Goal: Information Seeking & Learning: Check status

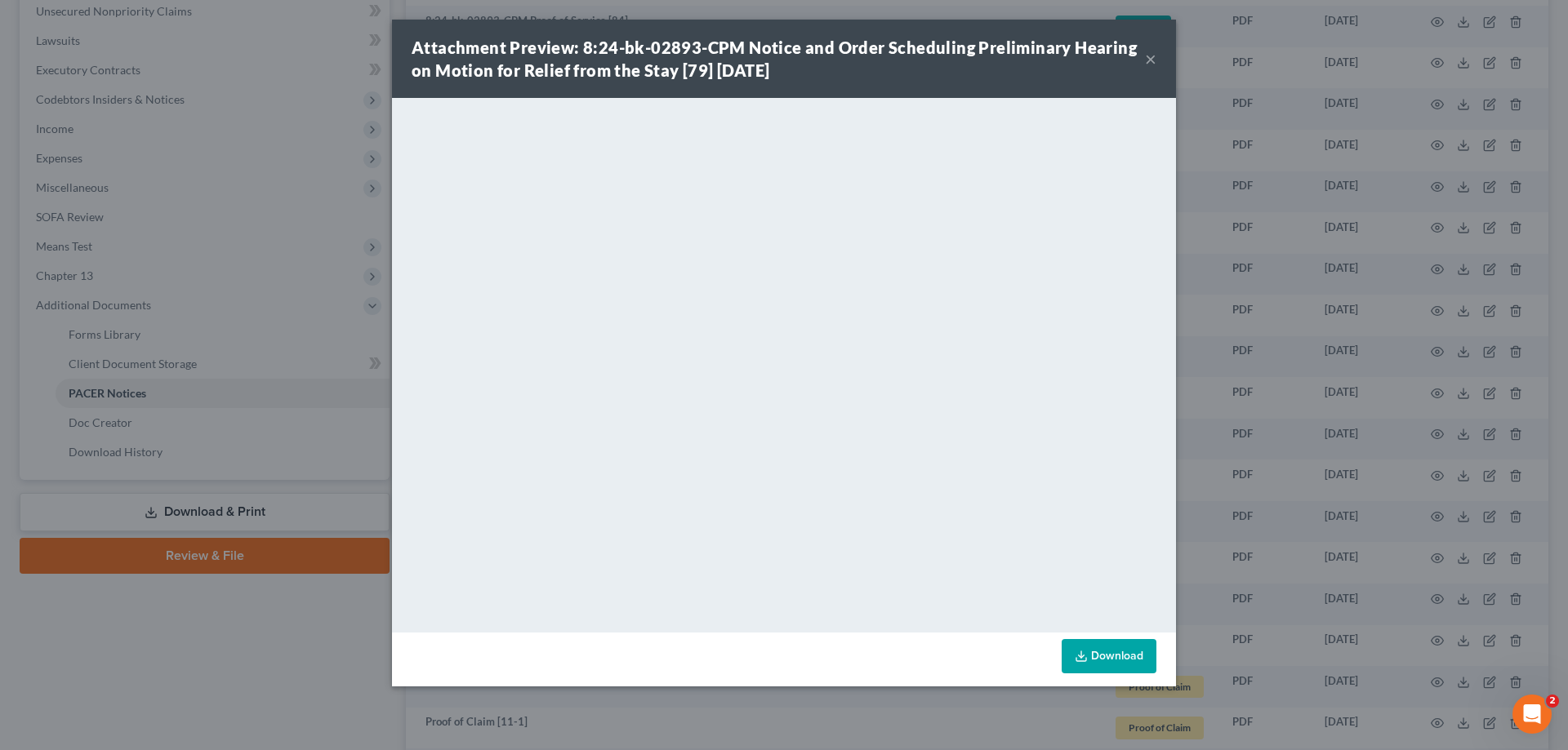
scroll to position [409, 0]
click at [1428, 425] on div "Attachment Preview: 8:24-bk-02893-CPM Notice and Order Scheduling Preliminary H…" at bounding box center [784, 375] width 1568 height 750
drag, startPoint x: 1428, startPoint y: 425, endPoint x: 1146, endPoint y: 461, distance: 284.3
click at [1428, 424] on div "Attachment Preview: 8:24-bk-02893-CPM Notice and Order Scheduling Preliminary H…" at bounding box center [784, 375] width 1568 height 750
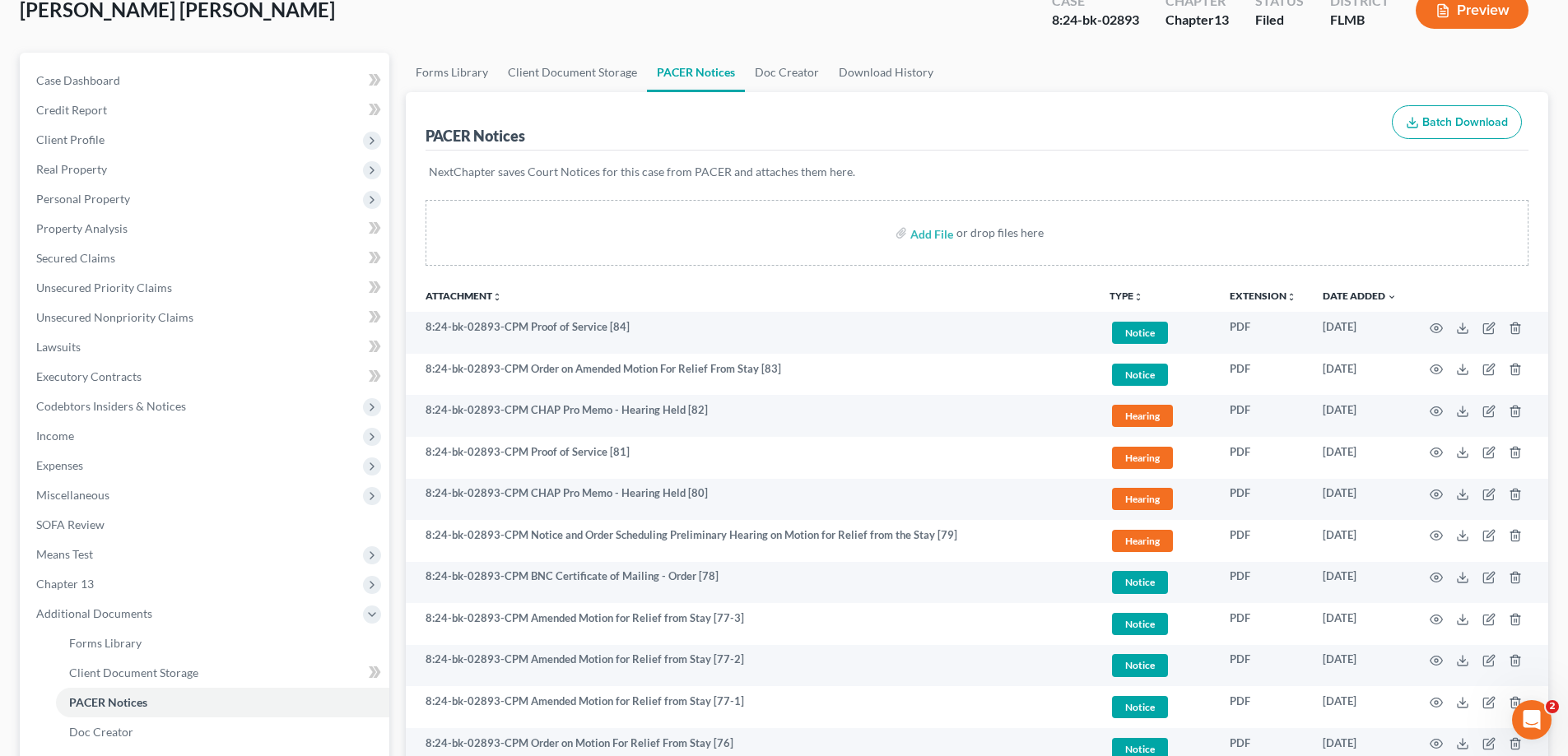
scroll to position [0, 0]
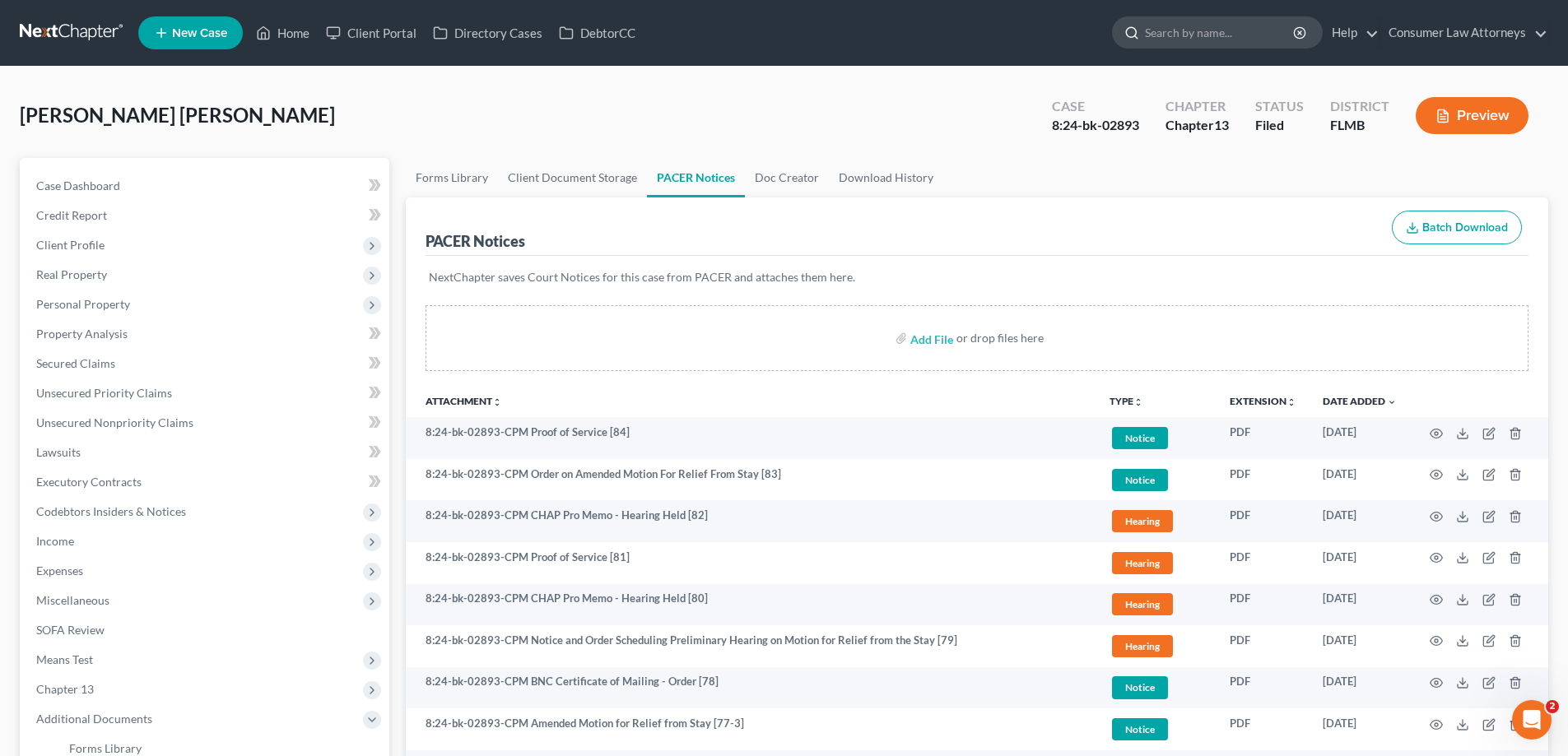
click at [1224, 28] on input "search" at bounding box center [1220, 32] width 151 height 31
type input "[PERSON_NAME]"
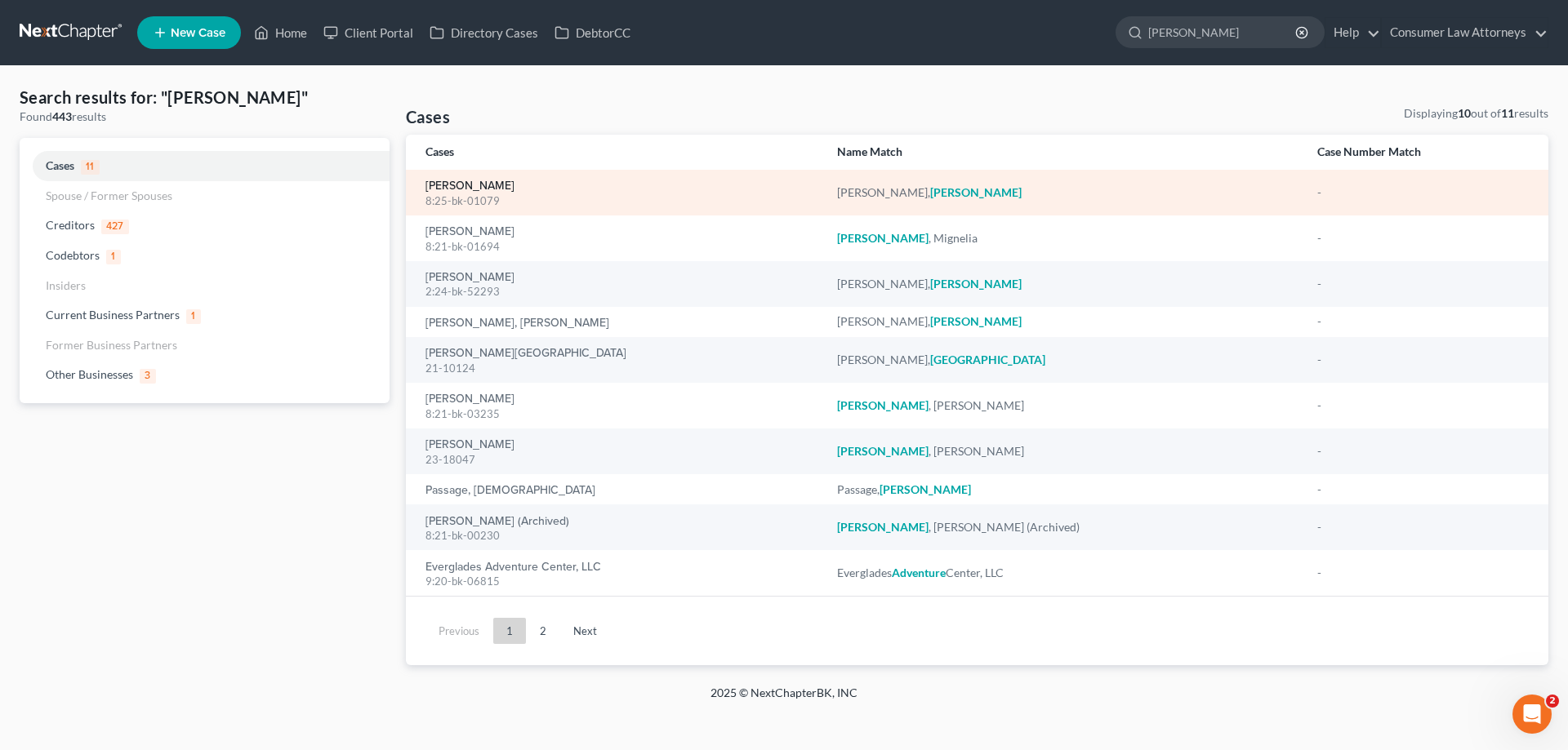
click at [507, 184] on link "[PERSON_NAME]" at bounding box center [469, 186] width 89 height 11
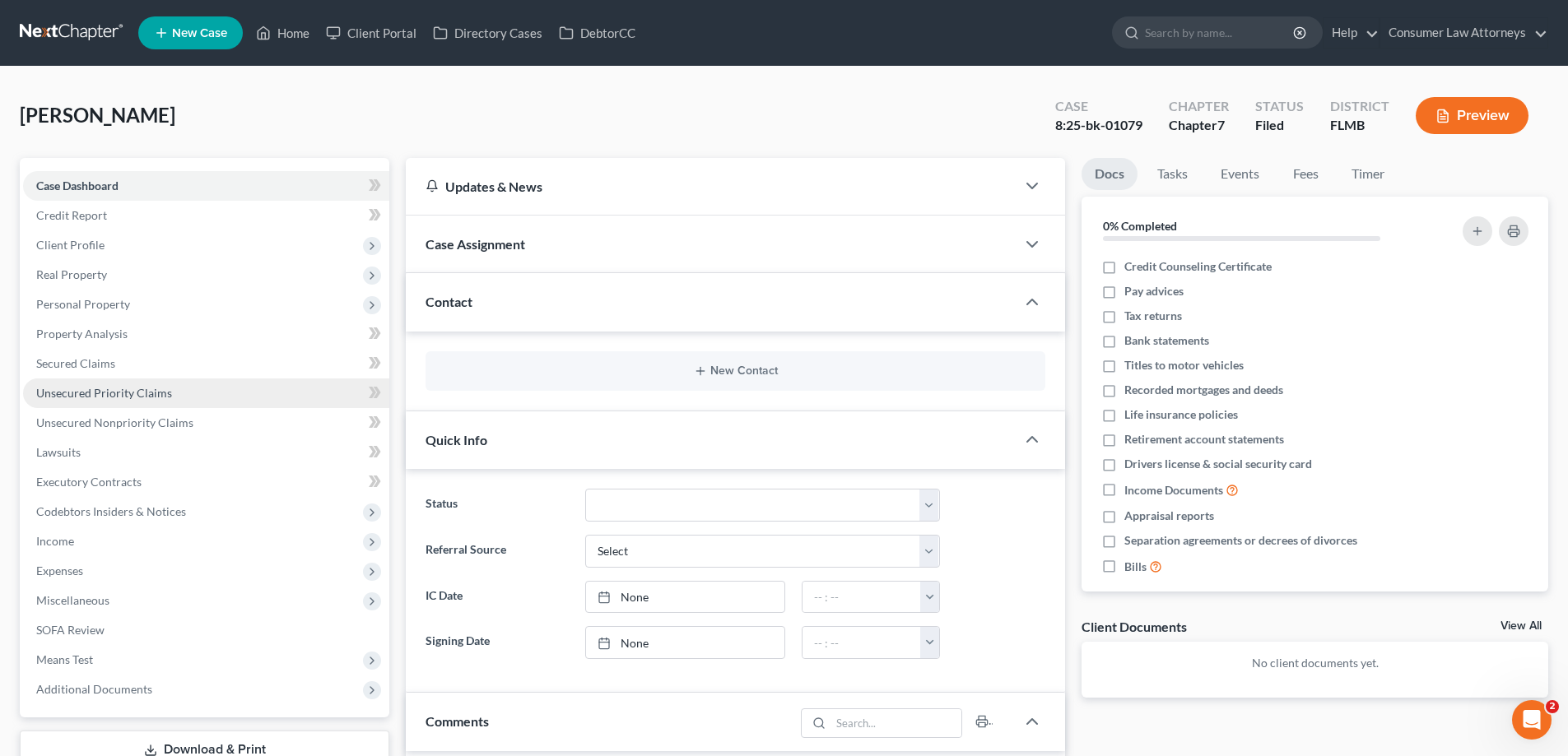
click at [97, 386] on span "Unsecured Priority Claims" at bounding box center [104, 392] width 136 height 14
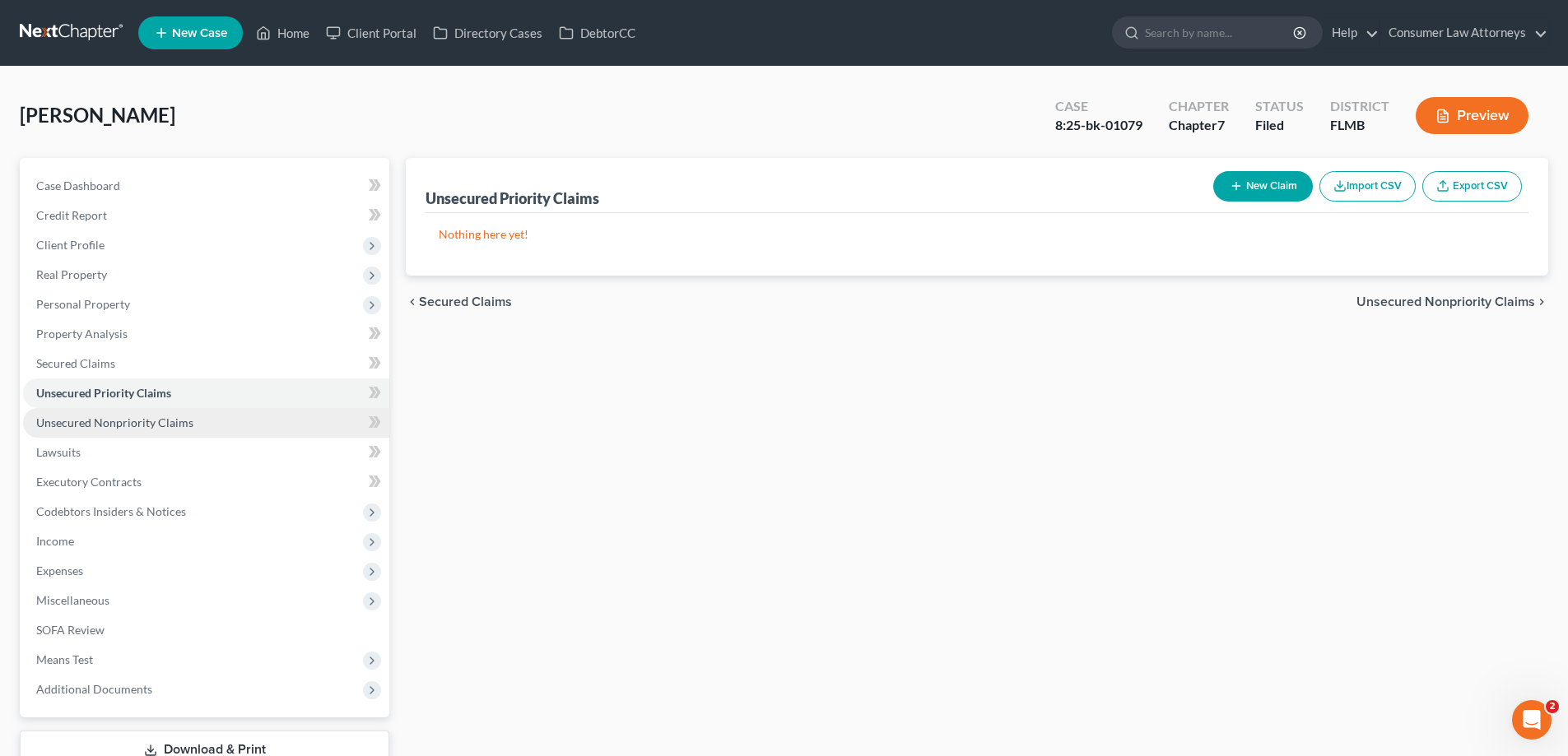
click at [193, 429] on link "Unsecured Nonpriority Claims" at bounding box center [206, 423] width 367 height 30
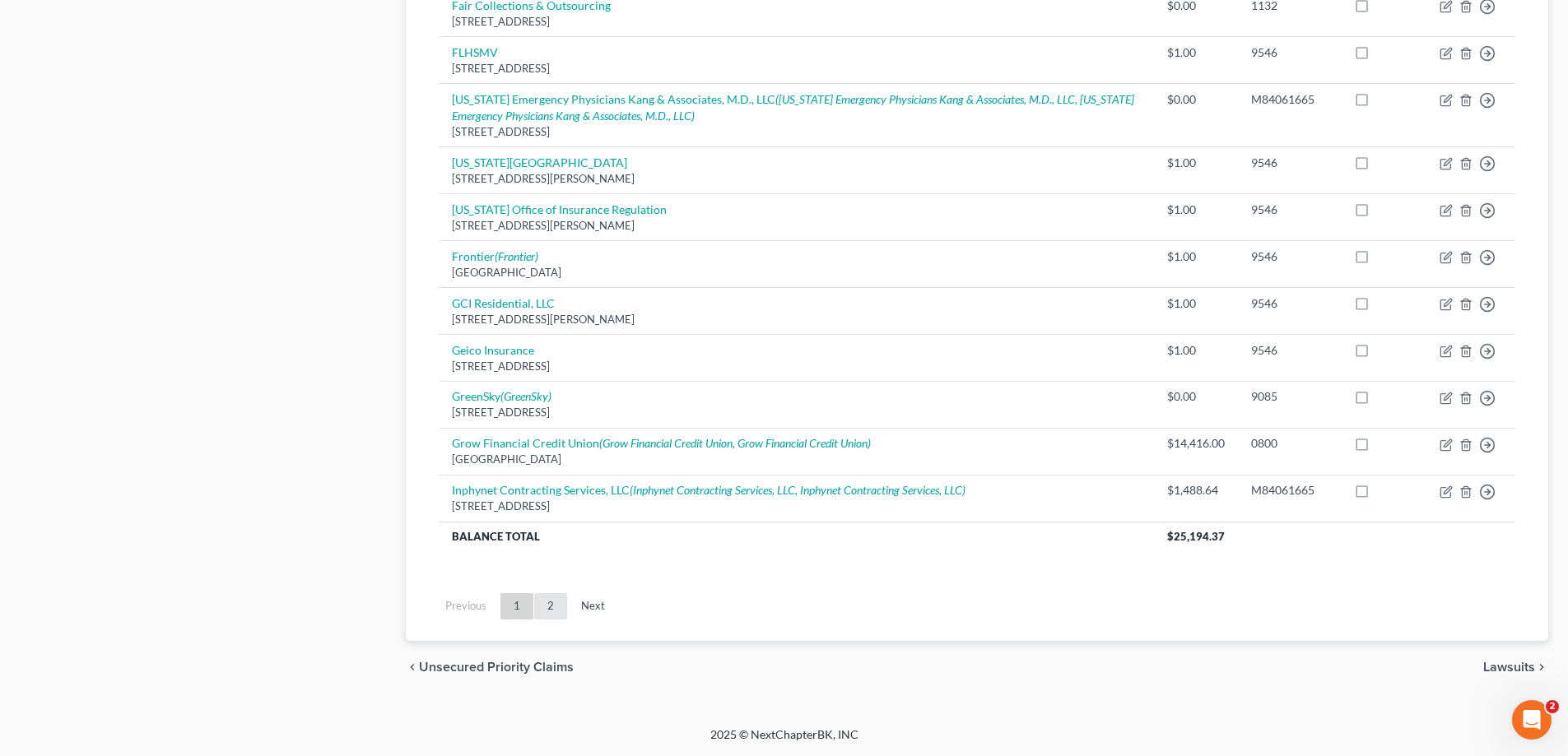
click at [557, 606] on link "2" at bounding box center [551, 606] width 33 height 26
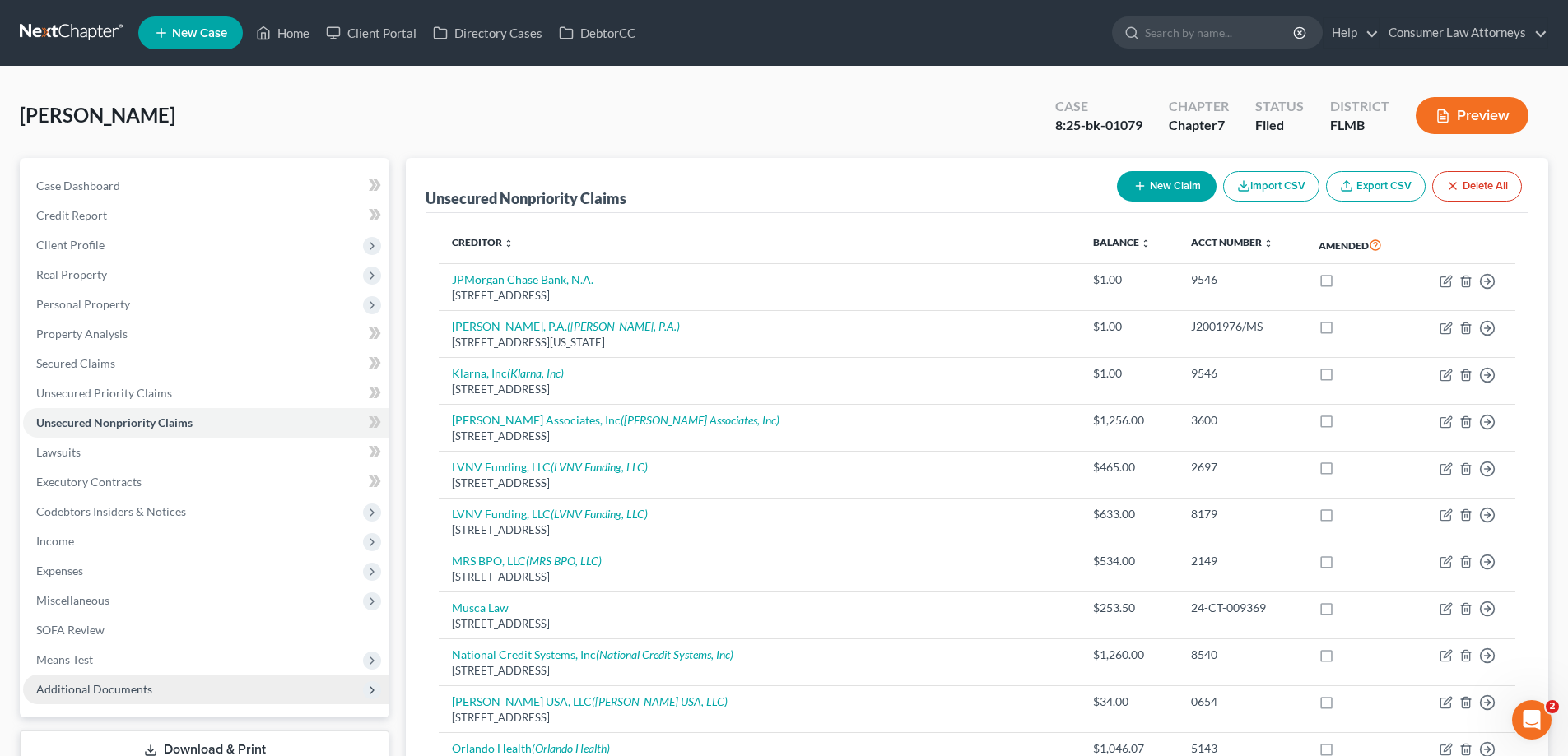
click at [85, 689] on span "Additional Documents" at bounding box center [93, 688] width 116 height 14
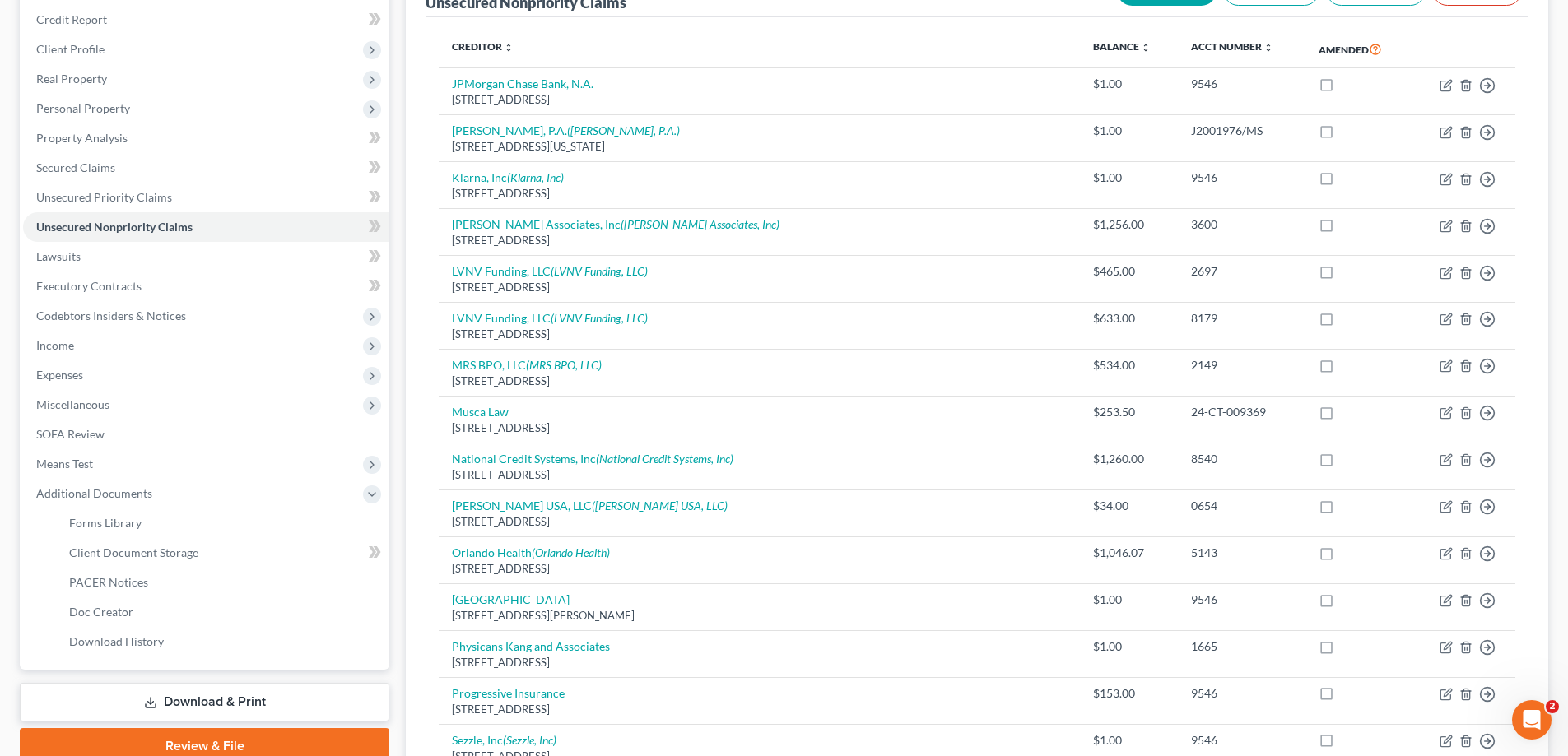
scroll to position [494, 0]
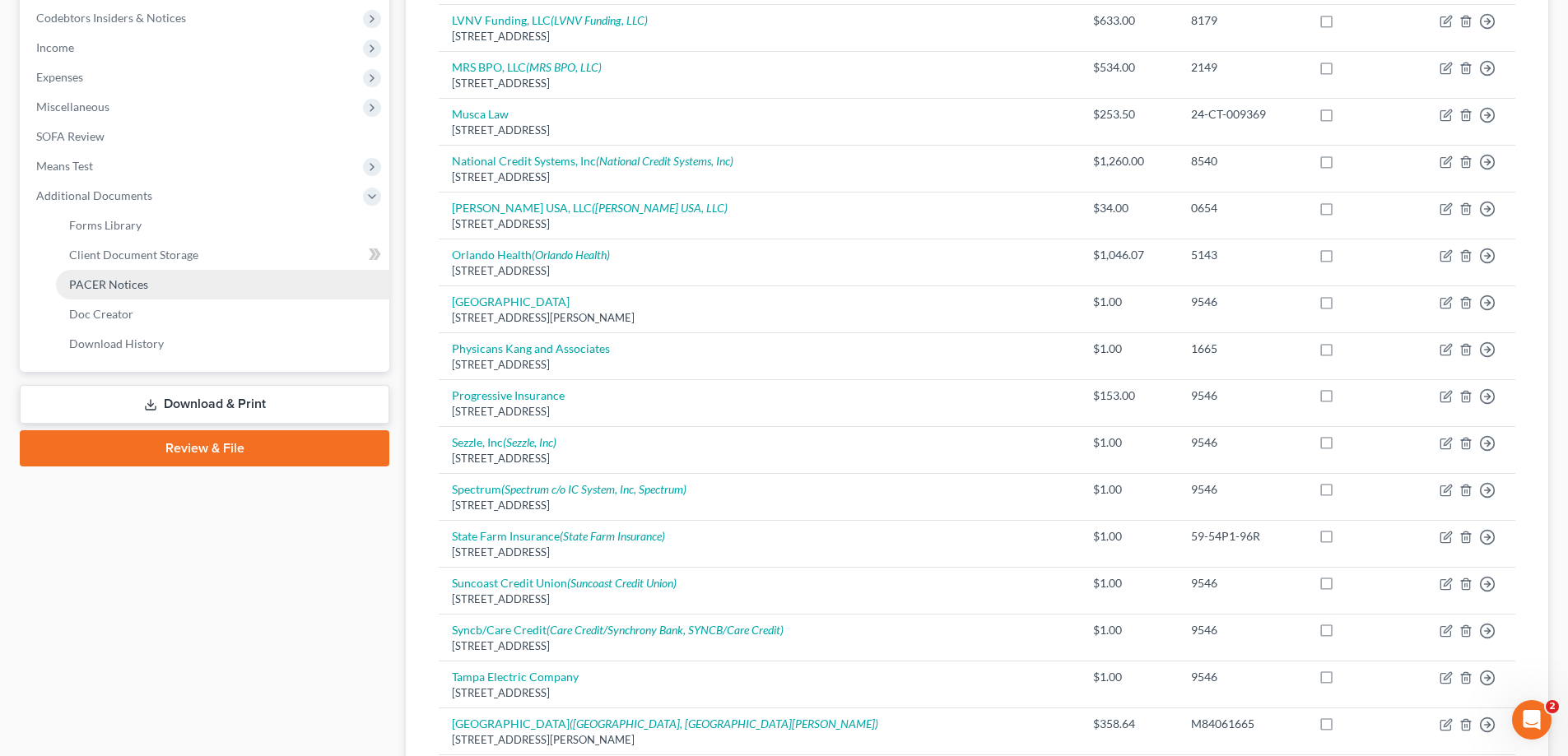
click at [122, 278] on span "PACER Notices" at bounding box center [108, 284] width 79 height 14
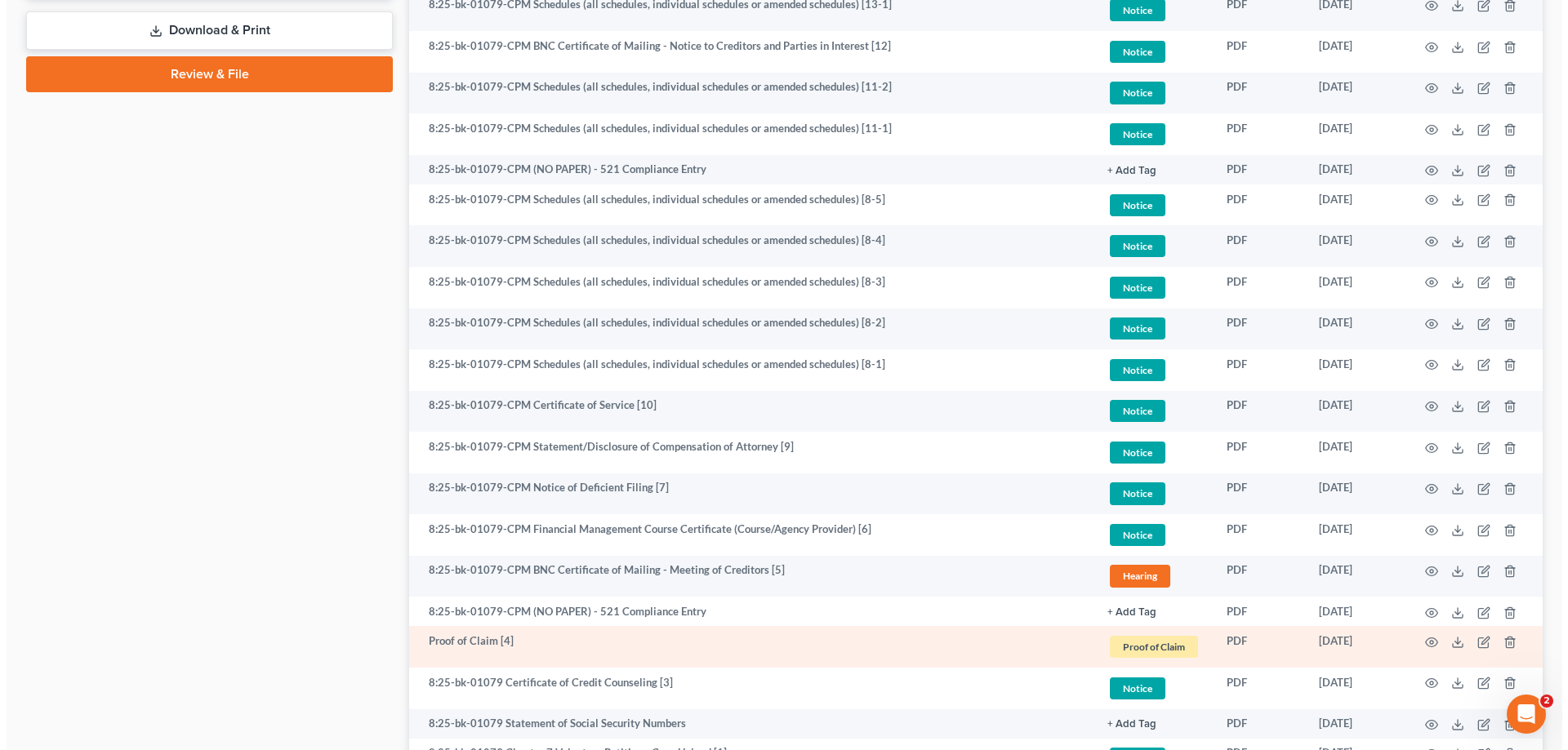
scroll to position [1017, 0]
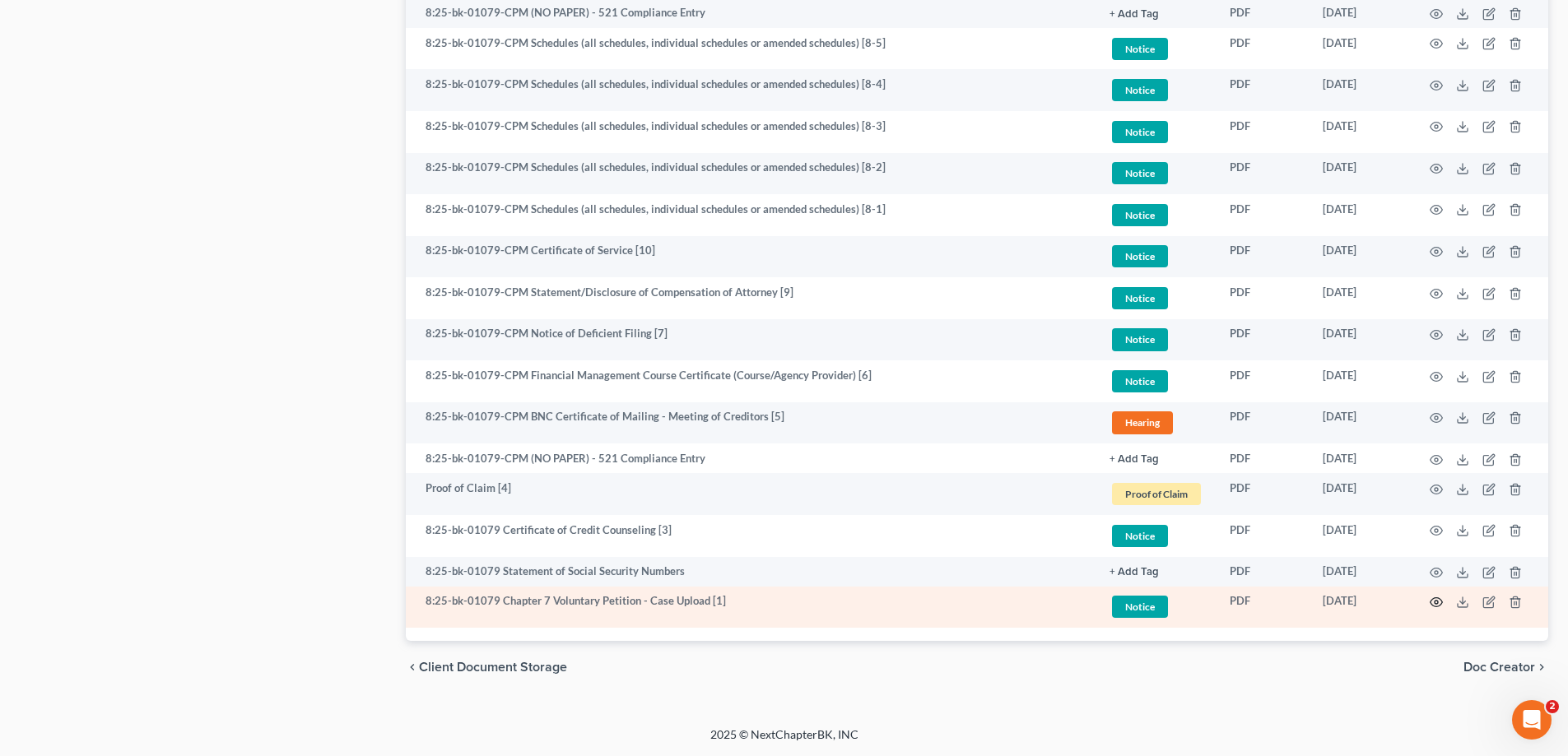
click at [1438, 599] on icon "button" at bounding box center [1437, 603] width 12 height 9
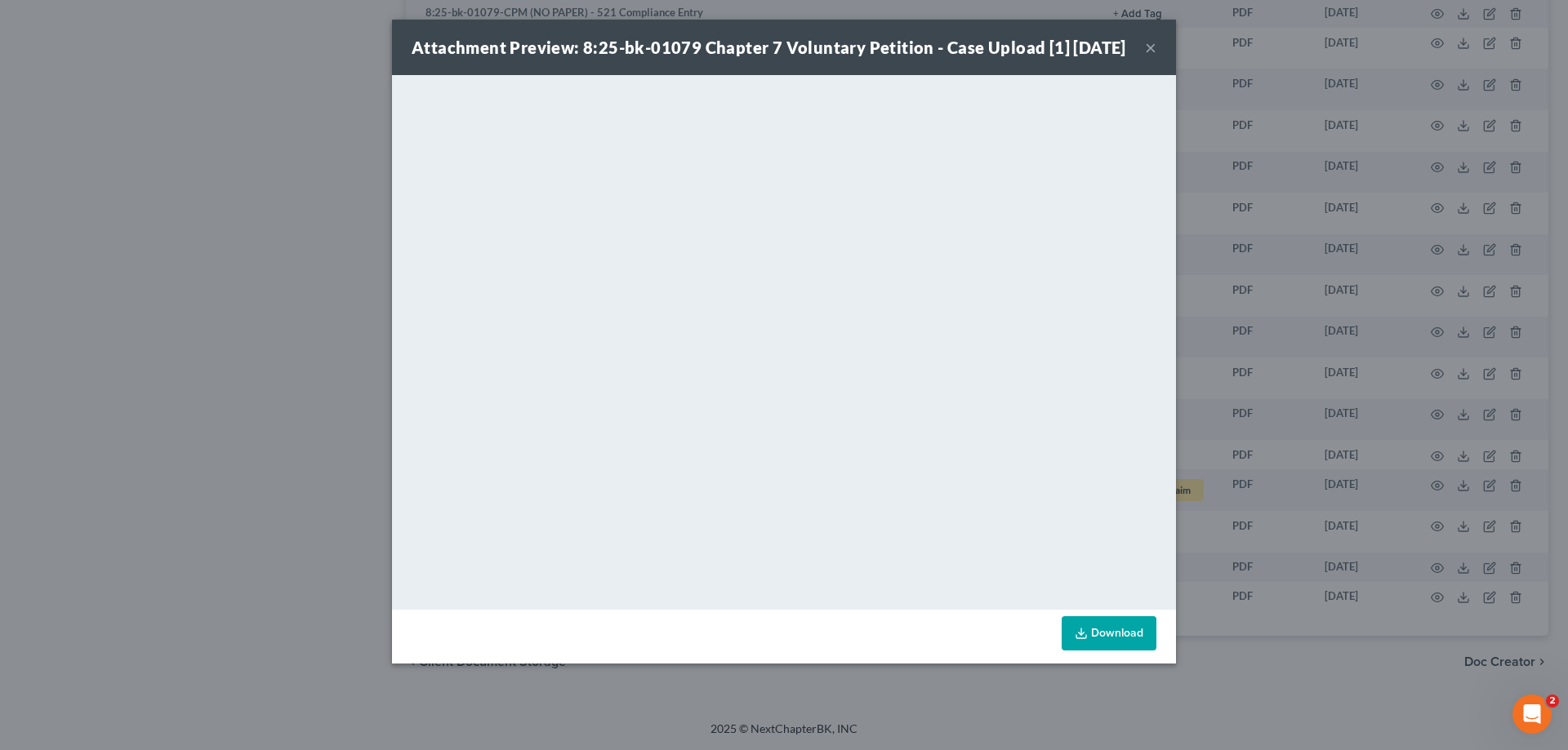
click at [43, 294] on div "Attachment Preview: 8:25-bk-01079 Chapter 7 Voluntary Petition - Case Upload [1…" at bounding box center [784, 375] width 1568 height 750
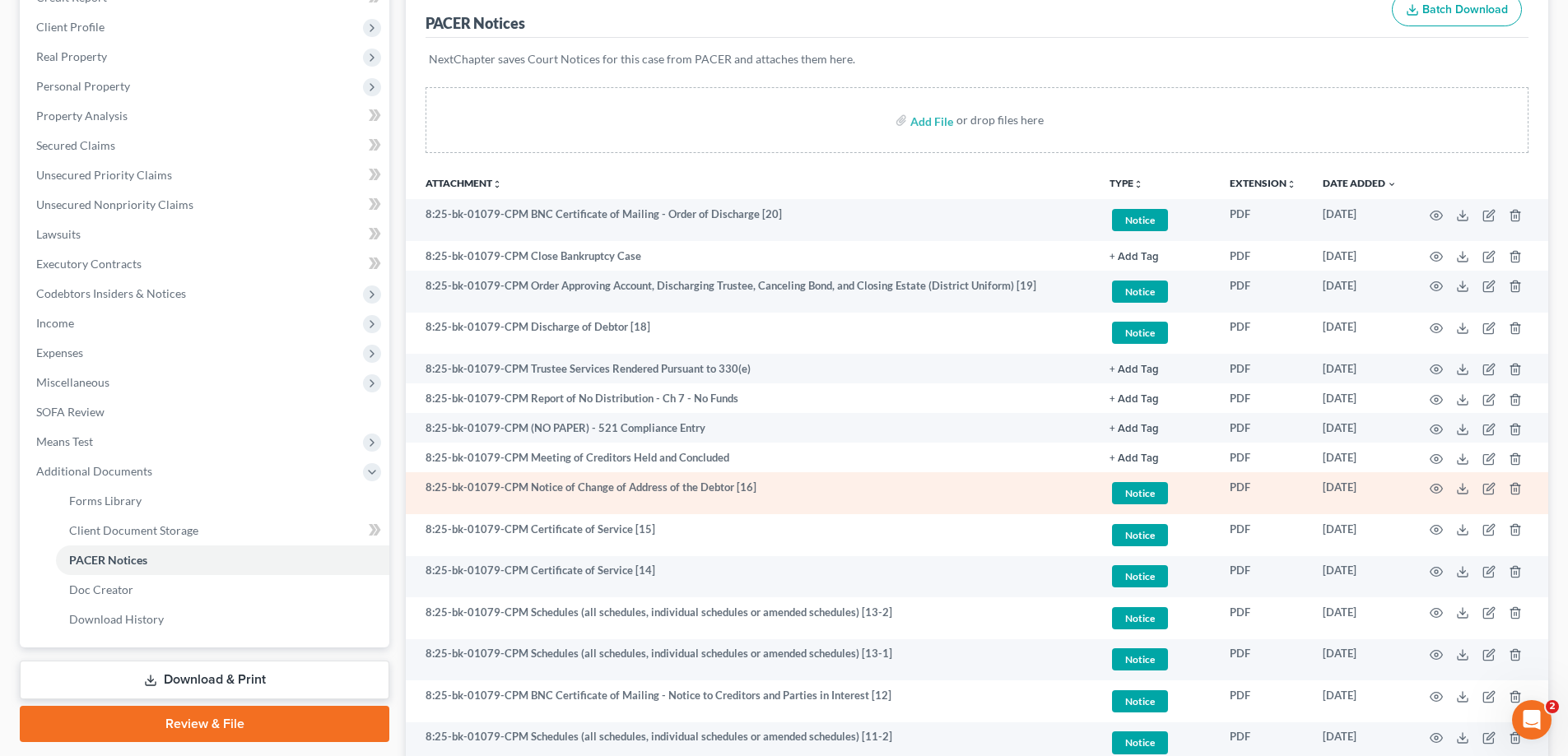
scroll to position [0, 0]
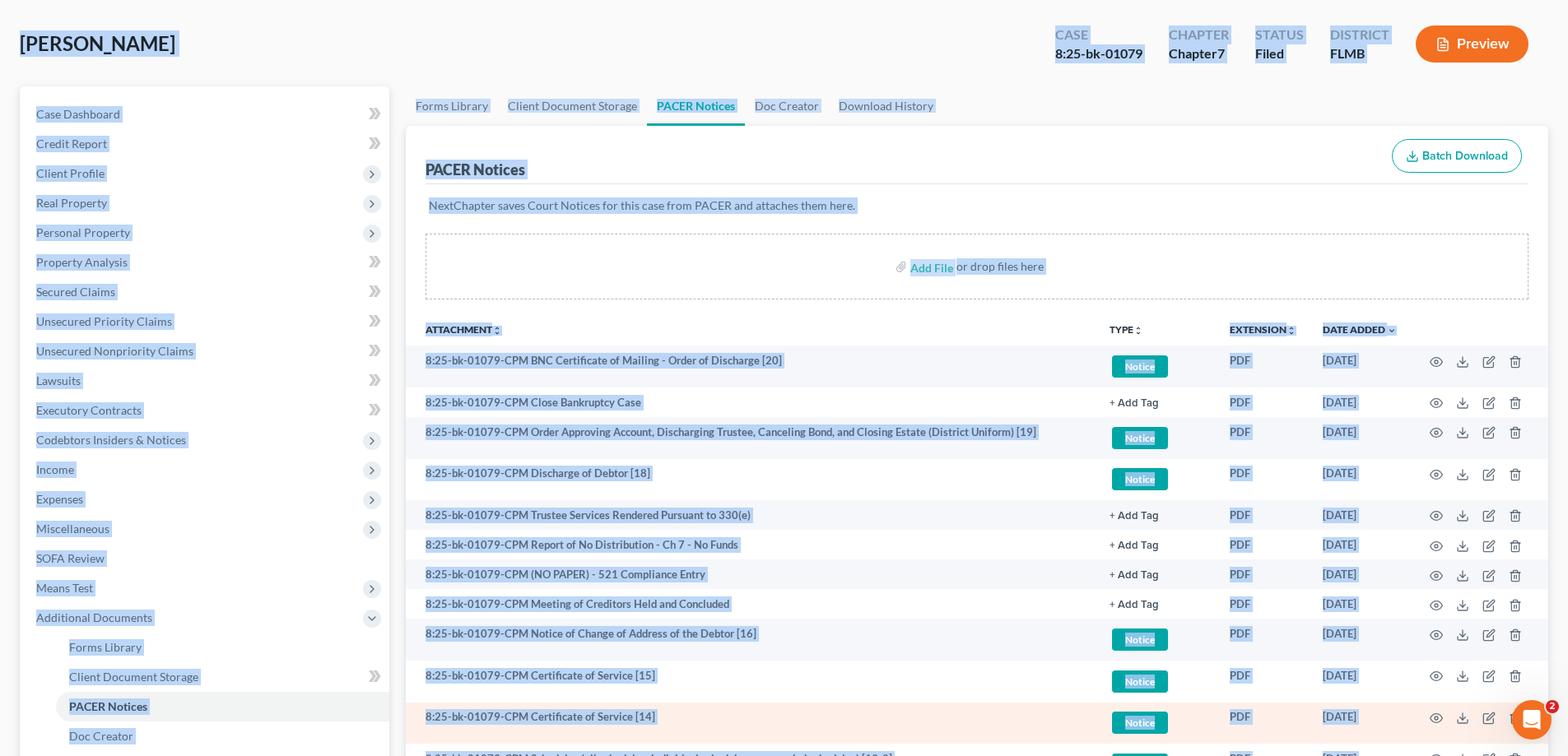
drag, startPoint x: 19, startPoint y: 108, endPoint x: 778, endPoint y: 609, distance: 909.4
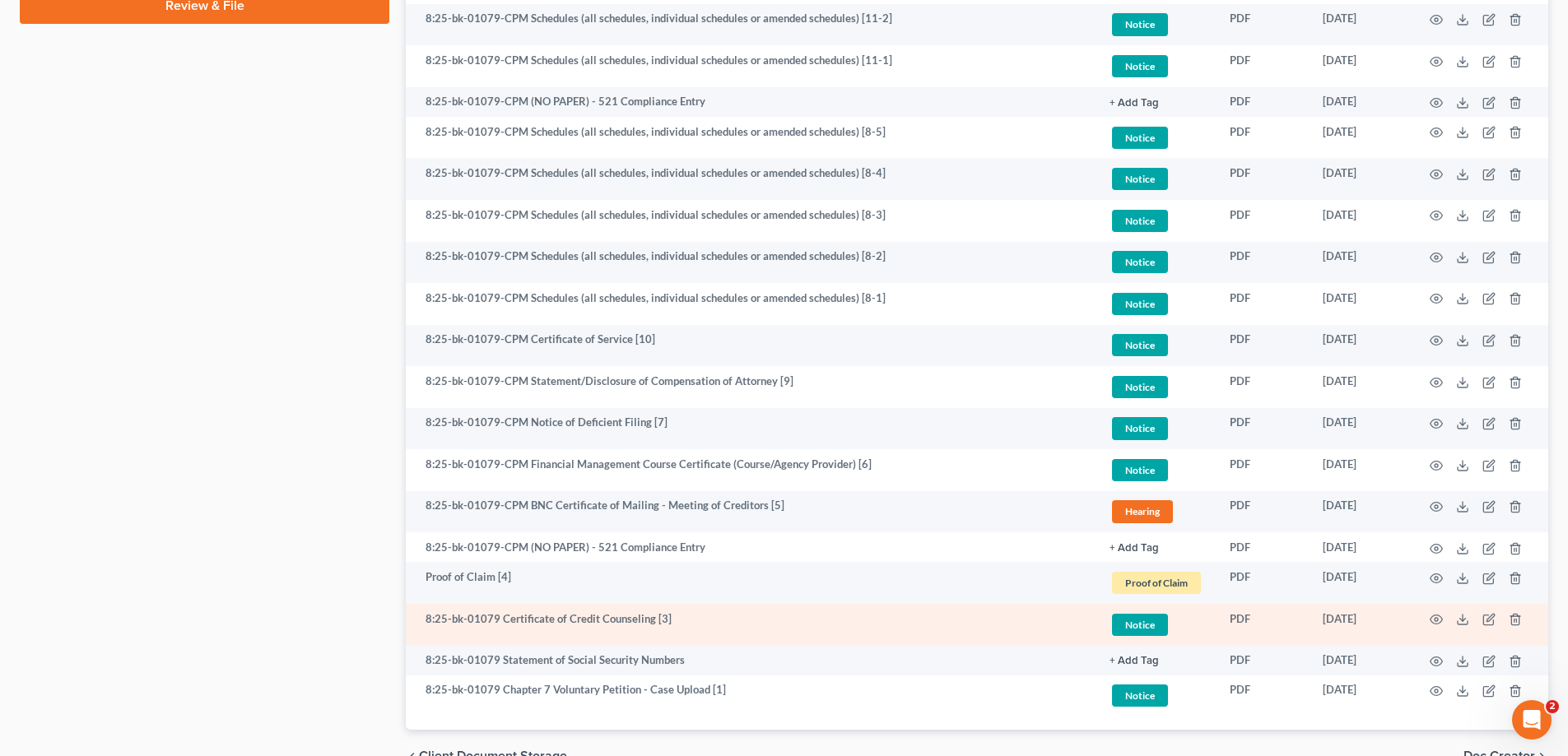
scroll to position [1025, 0]
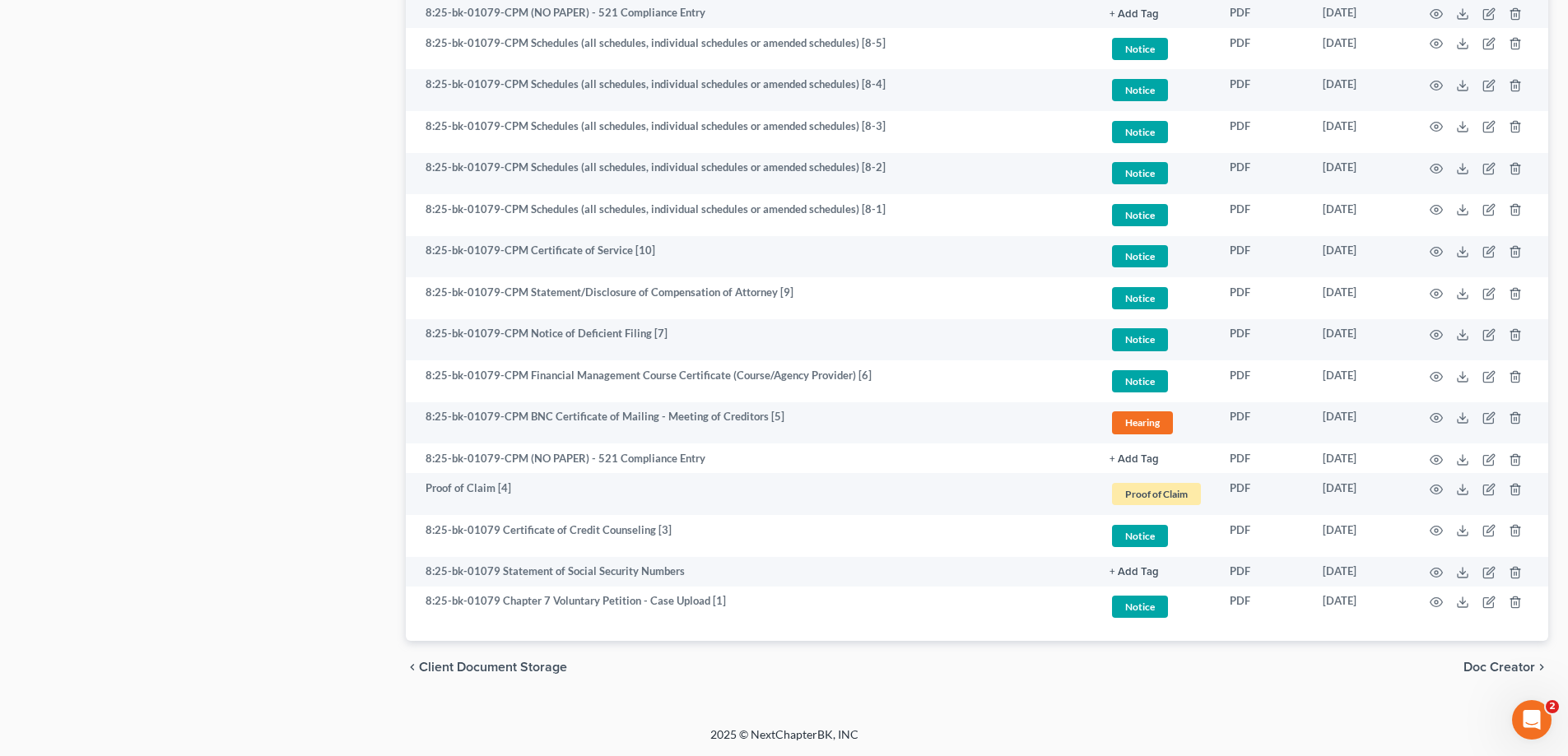
drag, startPoint x: 957, startPoint y: 749, endPoint x: 951, endPoint y: 738, distance: 12.5
click at [956, 749] on div "2025 © NextChapterBK, INC" at bounding box center [785, 741] width 939 height 30
click at [954, 745] on div "2025 © NextChapterBK, INC" at bounding box center [785, 741] width 939 height 30
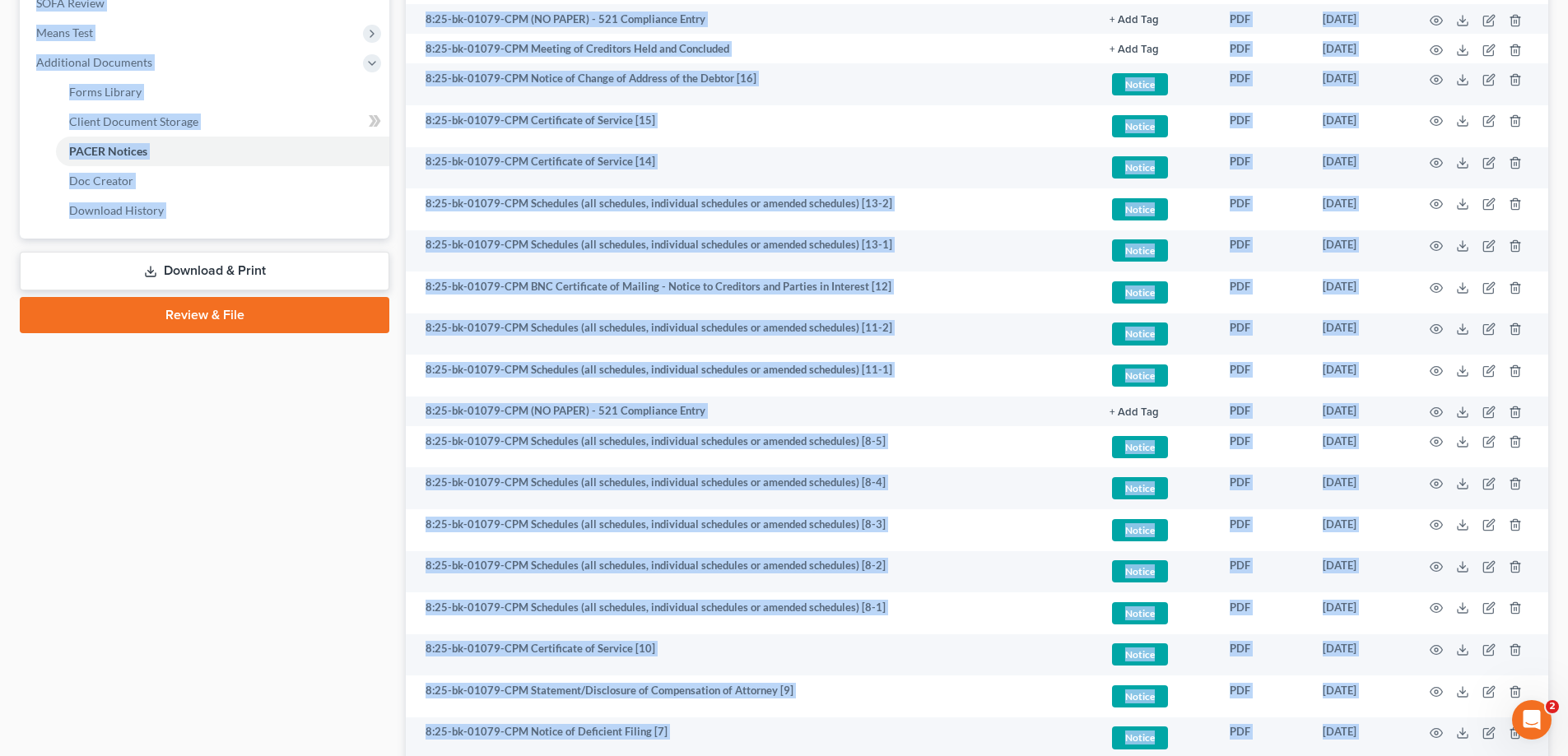
scroll to position [0, 0]
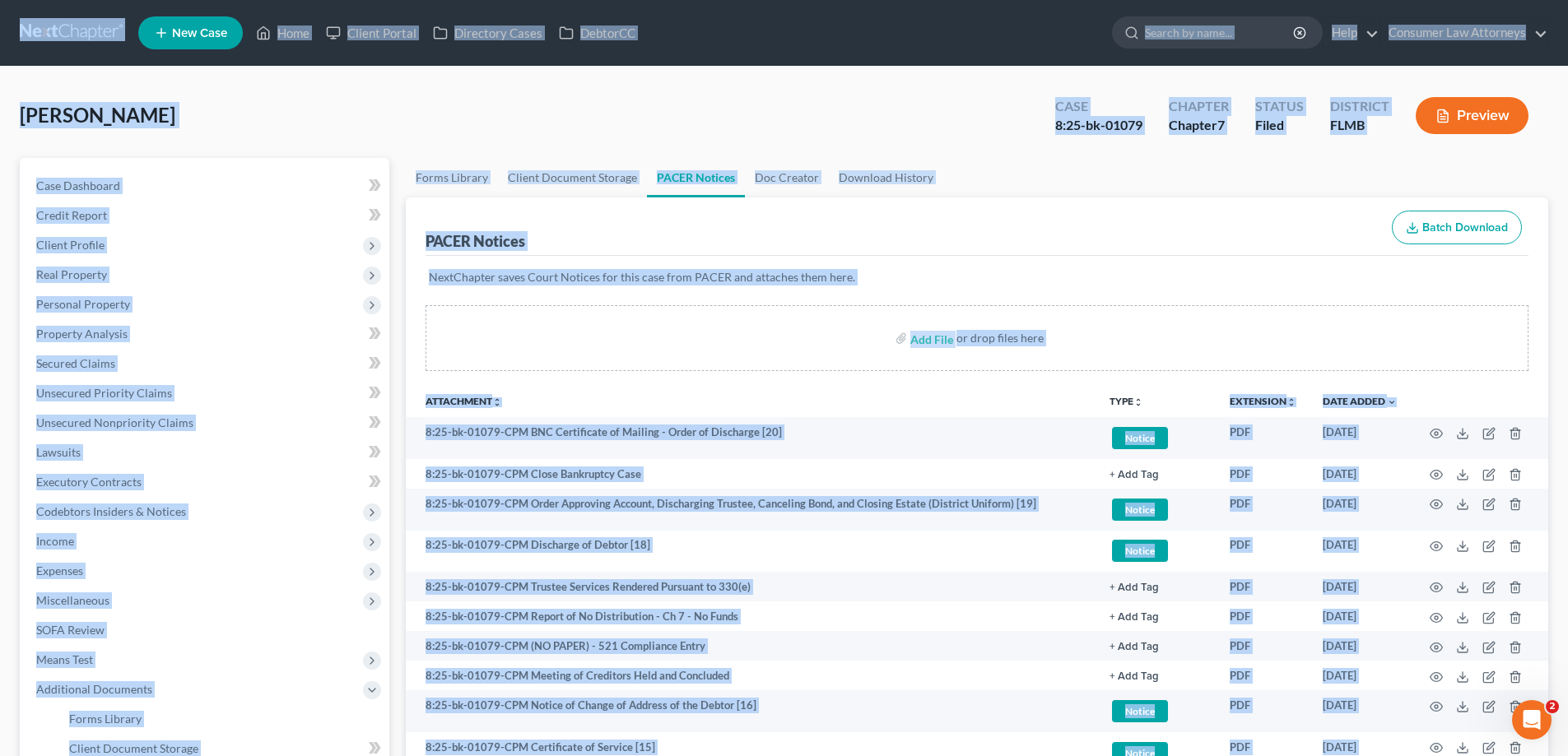
drag, startPoint x: 951, startPoint y: 738, endPoint x: 0, endPoint y: -39, distance: 1228.1
click at [385, 118] on div "[PERSON_NAME] Upgraded Case 8:25-bk-01079 Chapter Chapter 7 Status Filed Distri…" at bounding box center [784, 121] width 1529 height 71
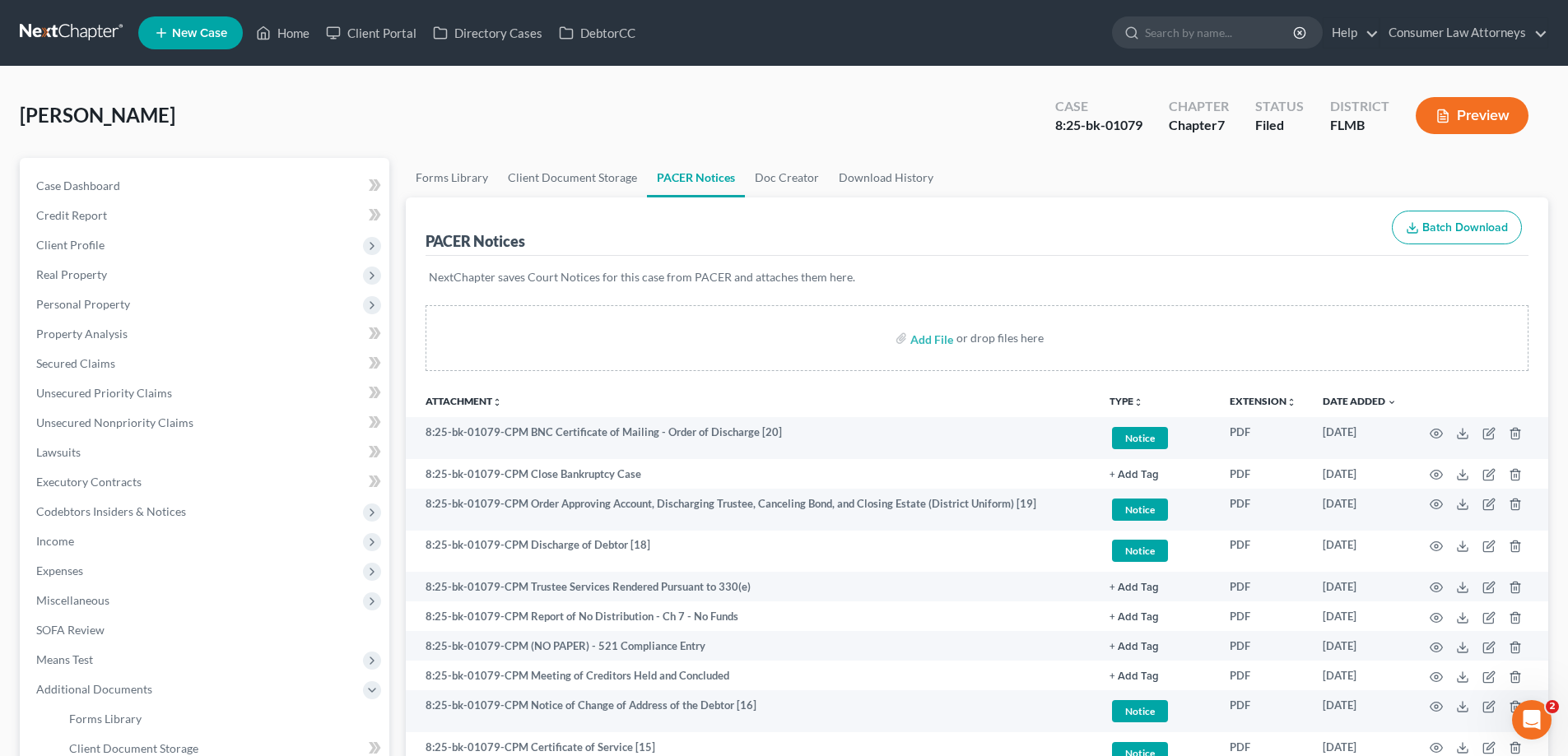
drag, startPoint x: 437, startPoint y: 122, endPoint x: 413, endPoint y: 122, distance: 24.0
click at [436, 122] on div "[PERSON_NAME] Upgraded Case 8:25-bk-01079 Chapter Chapter 7 Status Filed Distri…" at bounding box center [784, 121] width 1529 height 71
drag, startPoint x: 332, startPoint y: 85, endPoint x: 331, endPoint y: 68, distance: 17.0
